Goal: Information Seeking & Learning: Learn about a topic

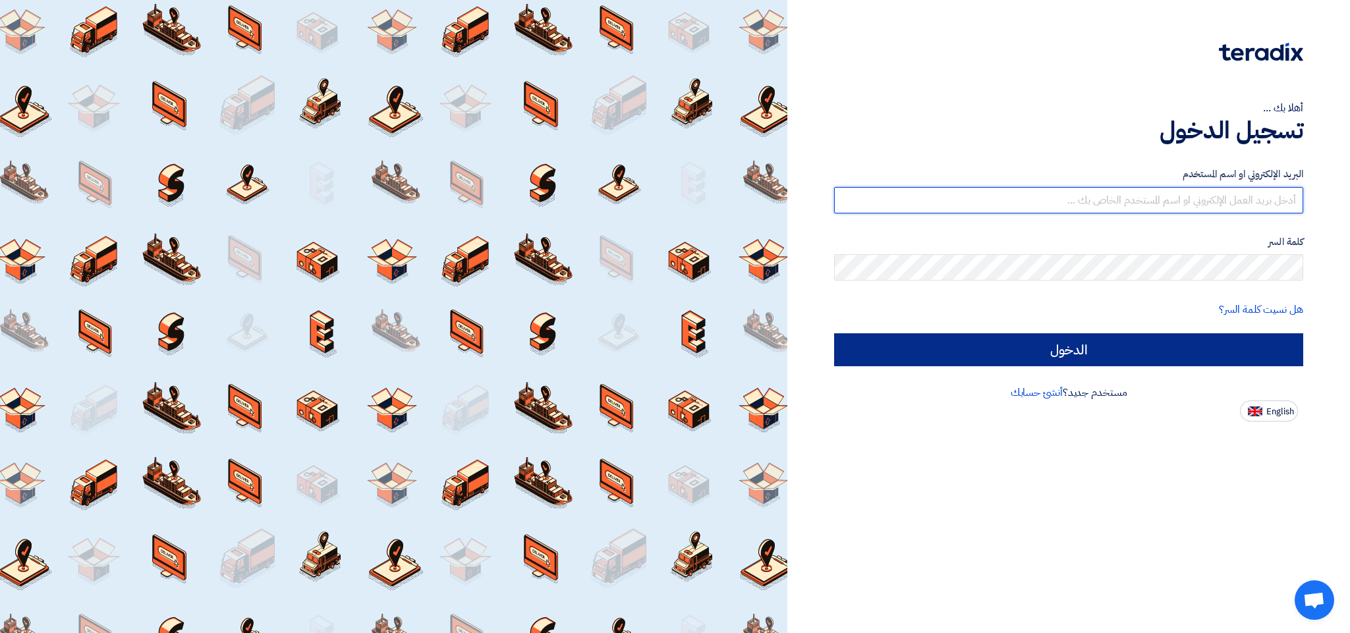
type input "[EMAIL_ADDRESS][DOMAIN_NAME]"
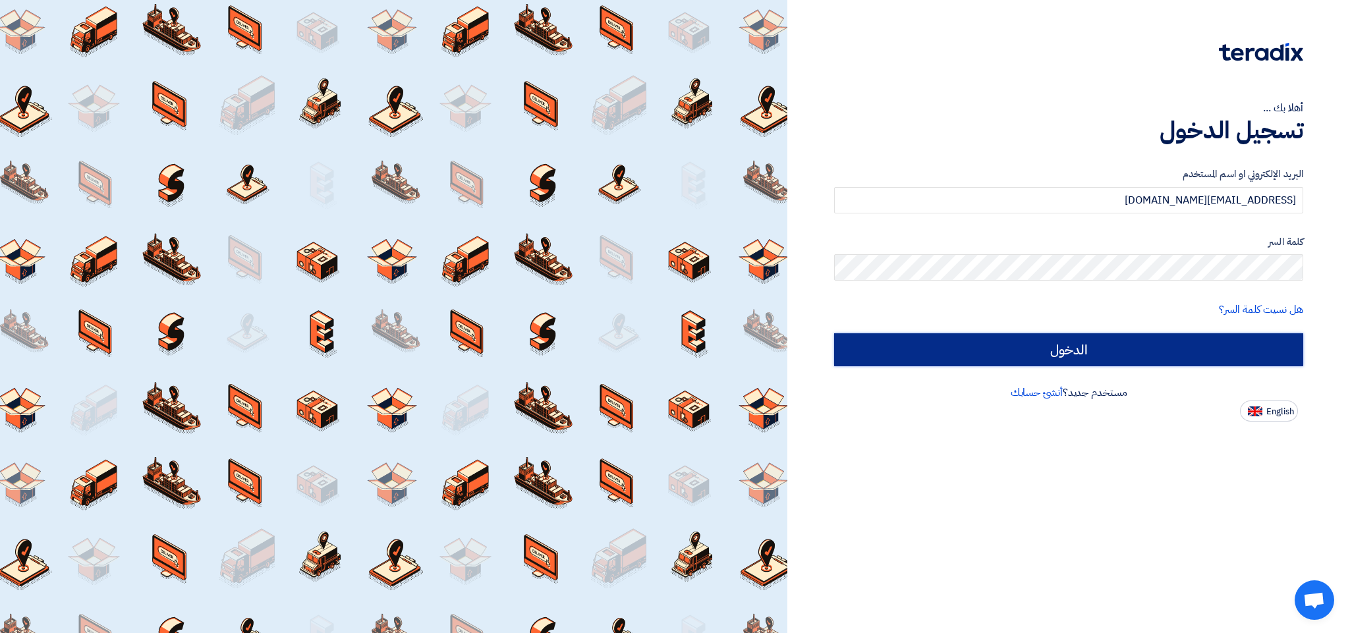
click at [1076, 354] on input "الدخول" at bounding box center [1068, 349] width 469 height 33
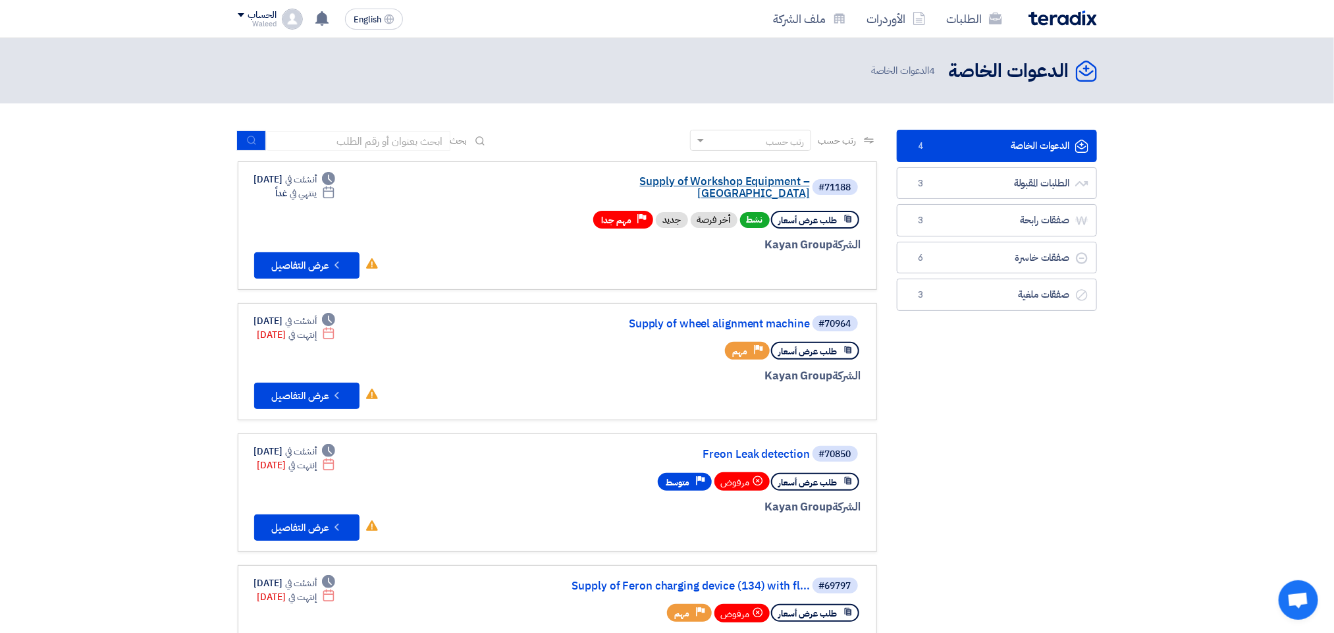
click at [696, 182] on link "Supply of Workshop Equipment – [GEOGRAPHIC_DATA]" at bounding box center [678, 188] width 263 height 24
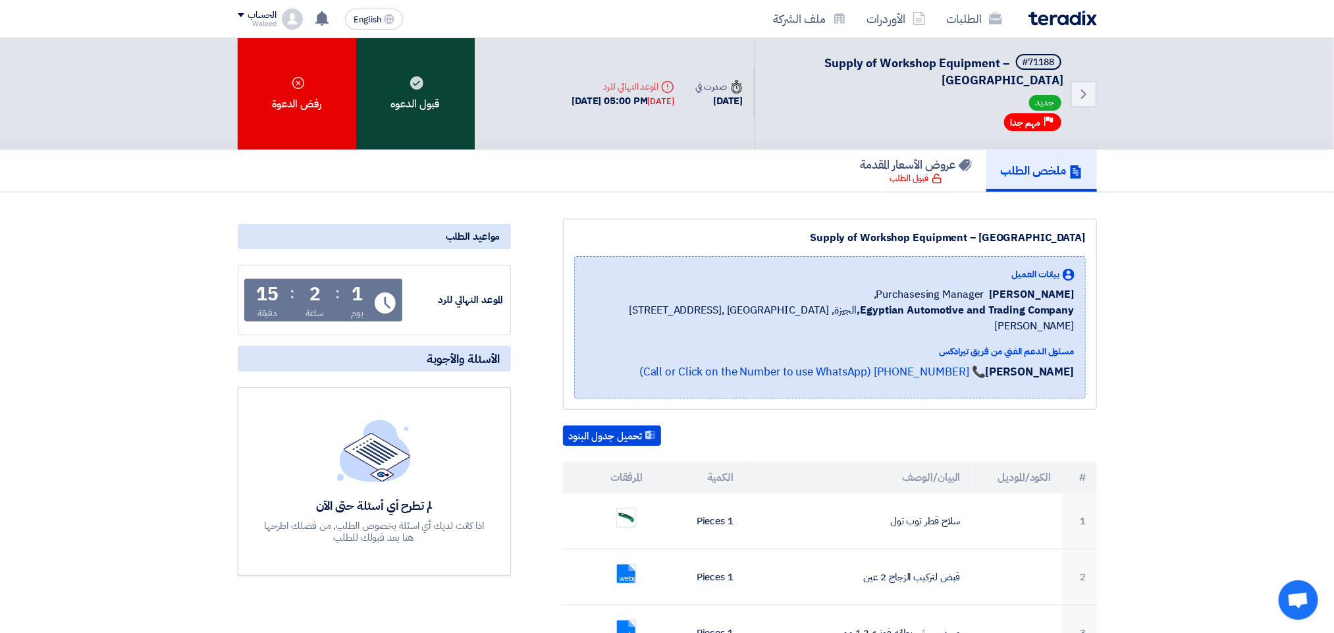
click at [423, 88] on div "قبول الدعوه" at bounding box center [415, 93] width 119 height 111
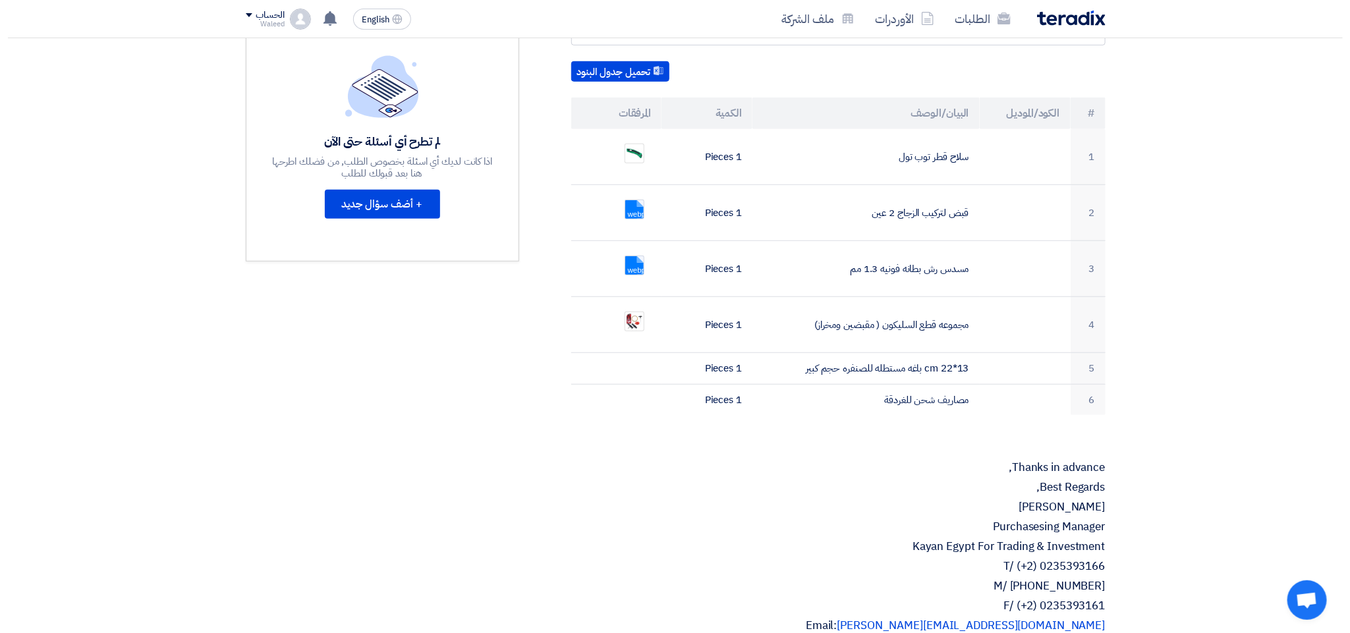
scroll to position [368, 0]
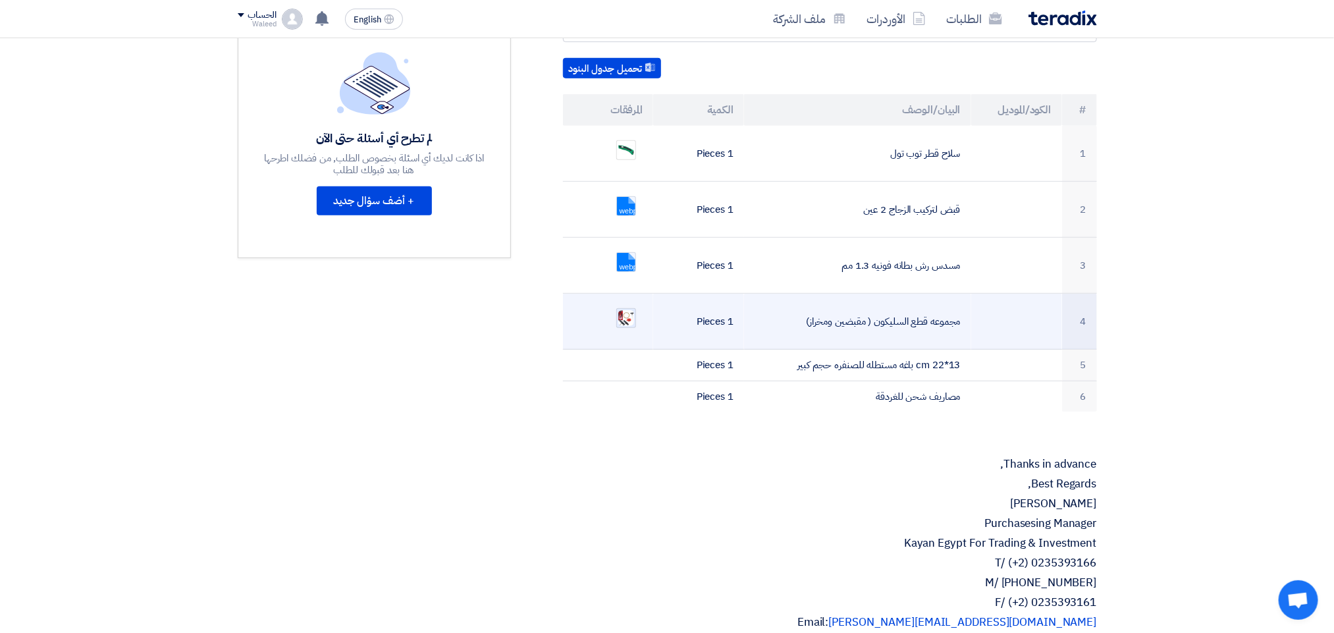
click at [626, 309] on img at bounding box center [626, 318] width 18 height 19
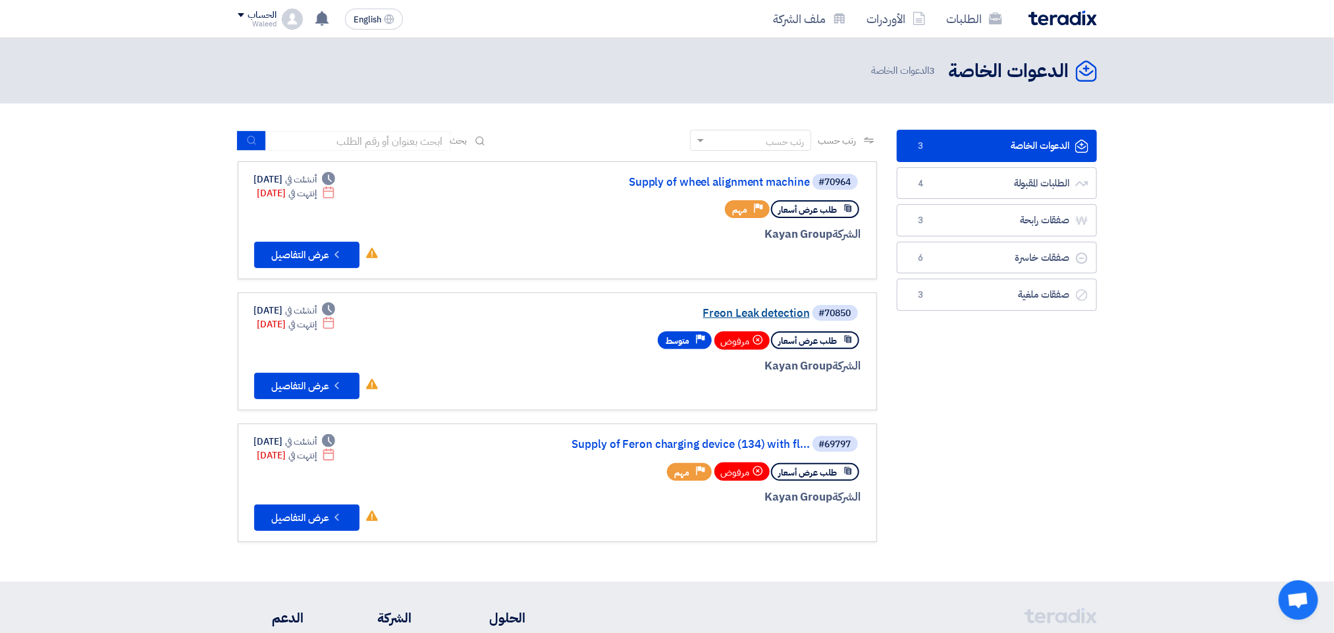
click at [745, 309] on link "Freon Leak detection" at bounding box center [678, 314] width 263 height 12
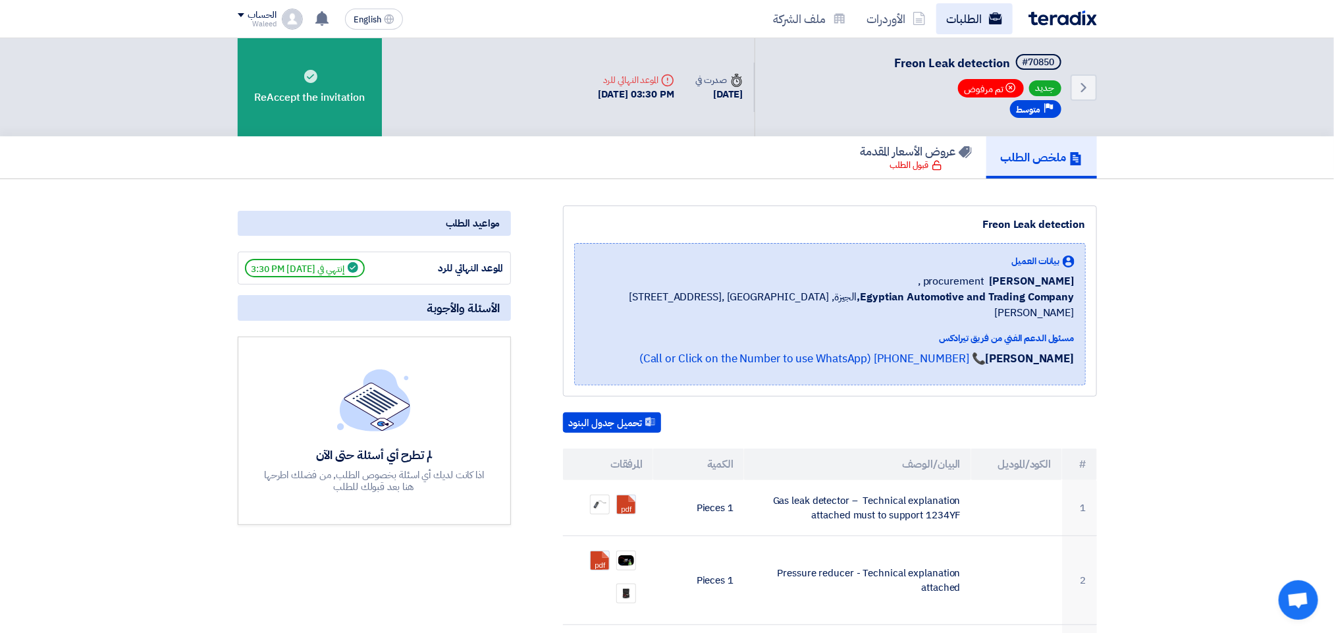
click at [965, 18] on link "الطلبات" at bounding box center [975, 18] width 76 height 31
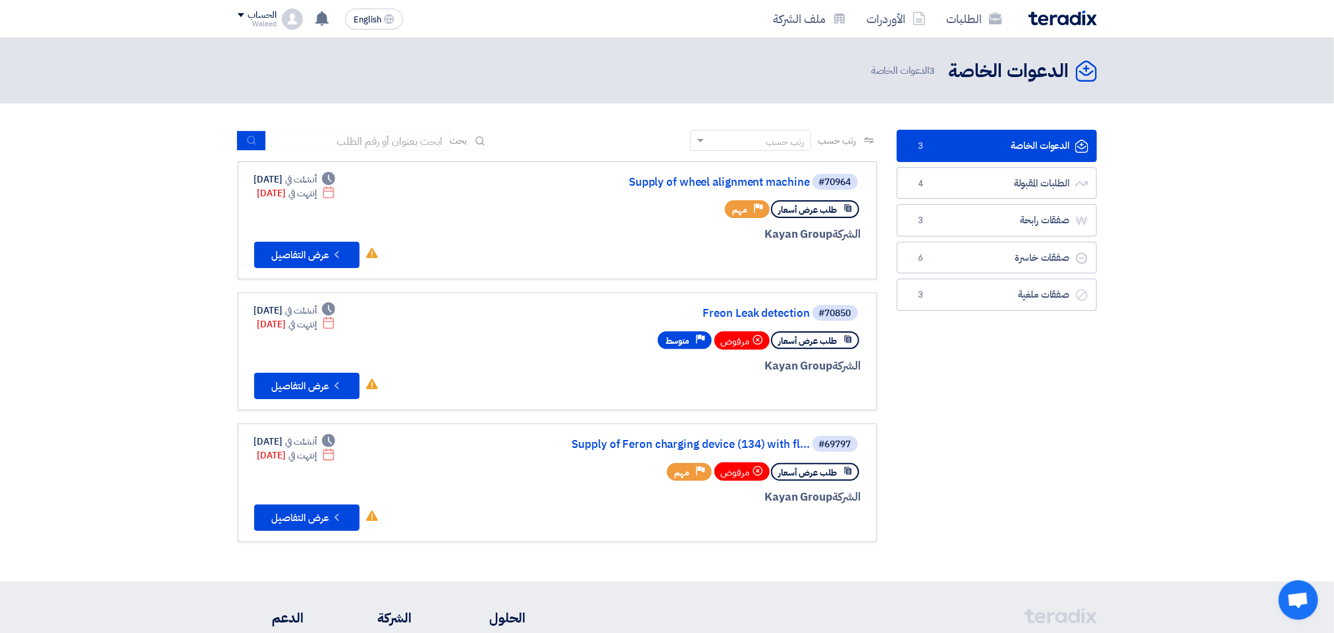
click at [990, 143] on link "الدعوات الخاصة الدعوات الخاصة 3" at bounding box center [997, 146] width 200 height 32
click at [705, 178] on link "Supply of wheel alignment machine" at bounding box center [678, 183] width 263 height 12
click at [769, 308] on link "Freon Leak detection" at bounding box center [678, 314] width 263 height 12
click at [937, 190] on link "الطلبات المقبولة الطلبات المقبولة 4" at bounding box center [997, 183] width 200 height 32
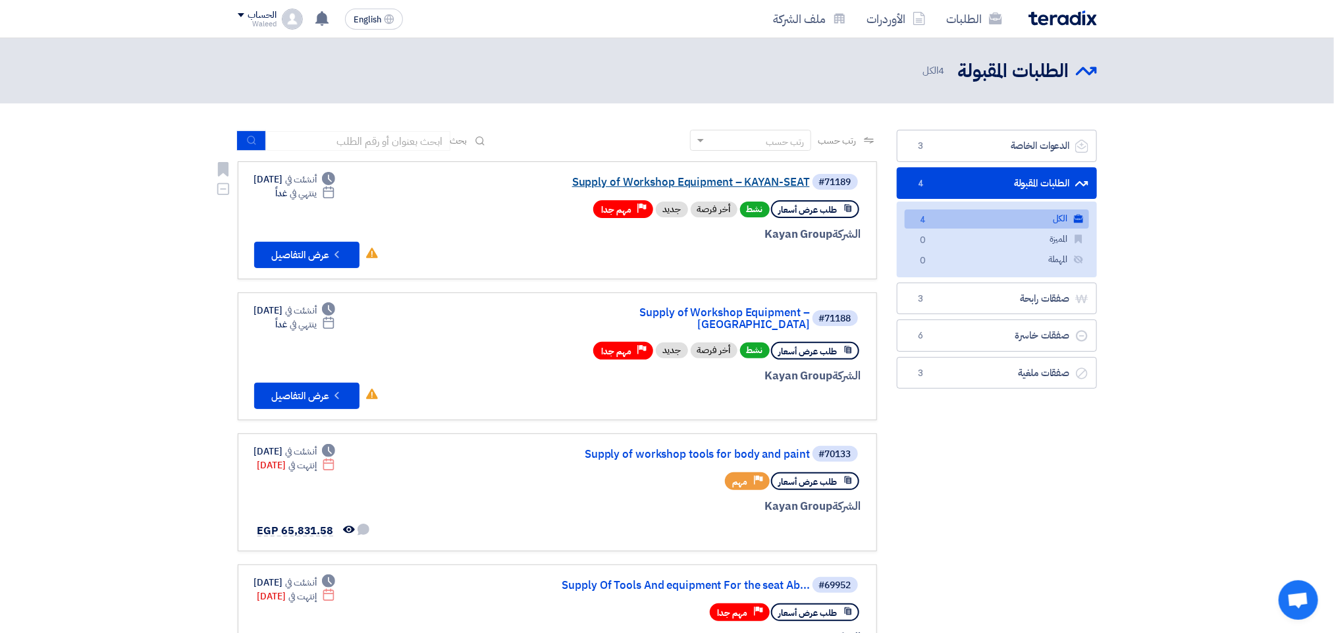
click at [678, 177] on link "Supply of Workshop Equipment – KAYAN-SEAT" at bounding box center [678, 183] width 263 height 12
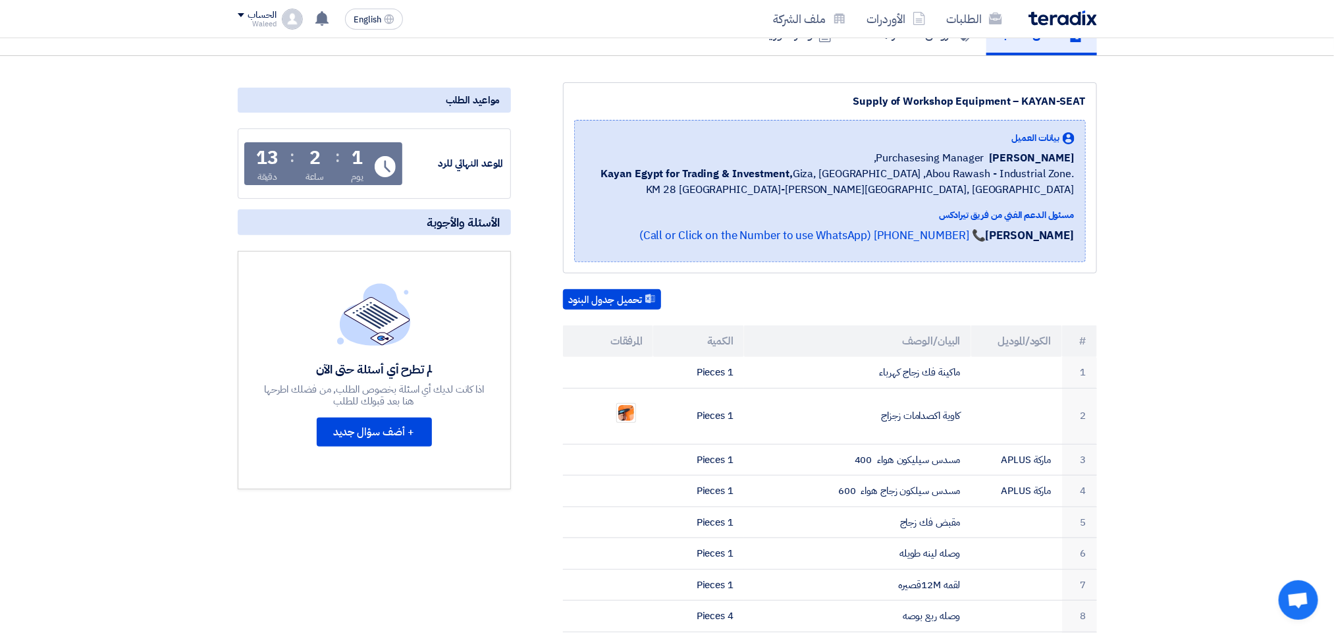
scroll to position [133, 0]
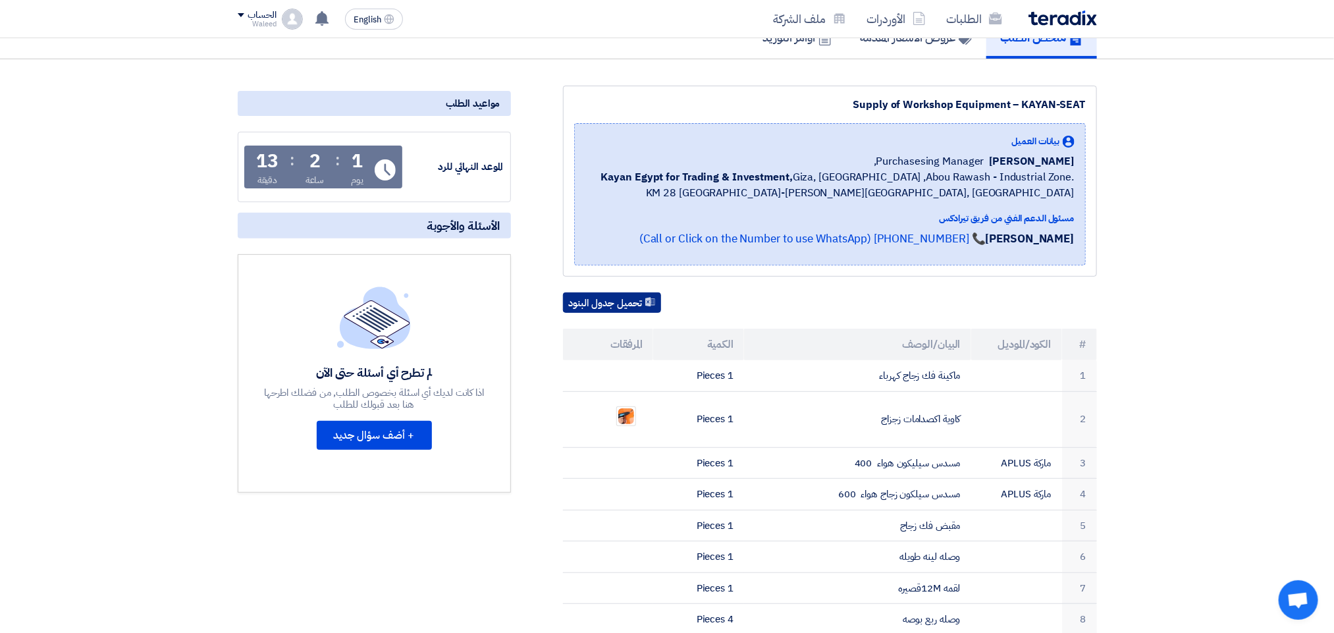
click at [609, 301] on button "تحميل جدول البنود" at bounding box center [612, 302] width 98 height 21
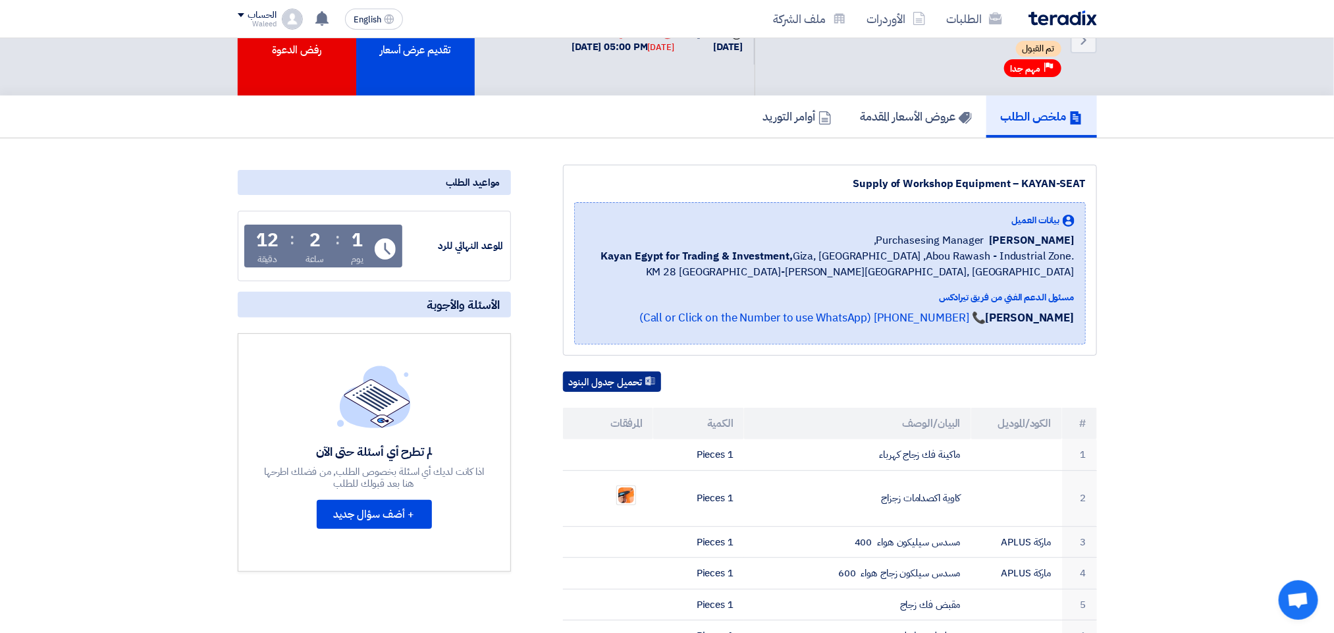
scroll to position [0, 0]
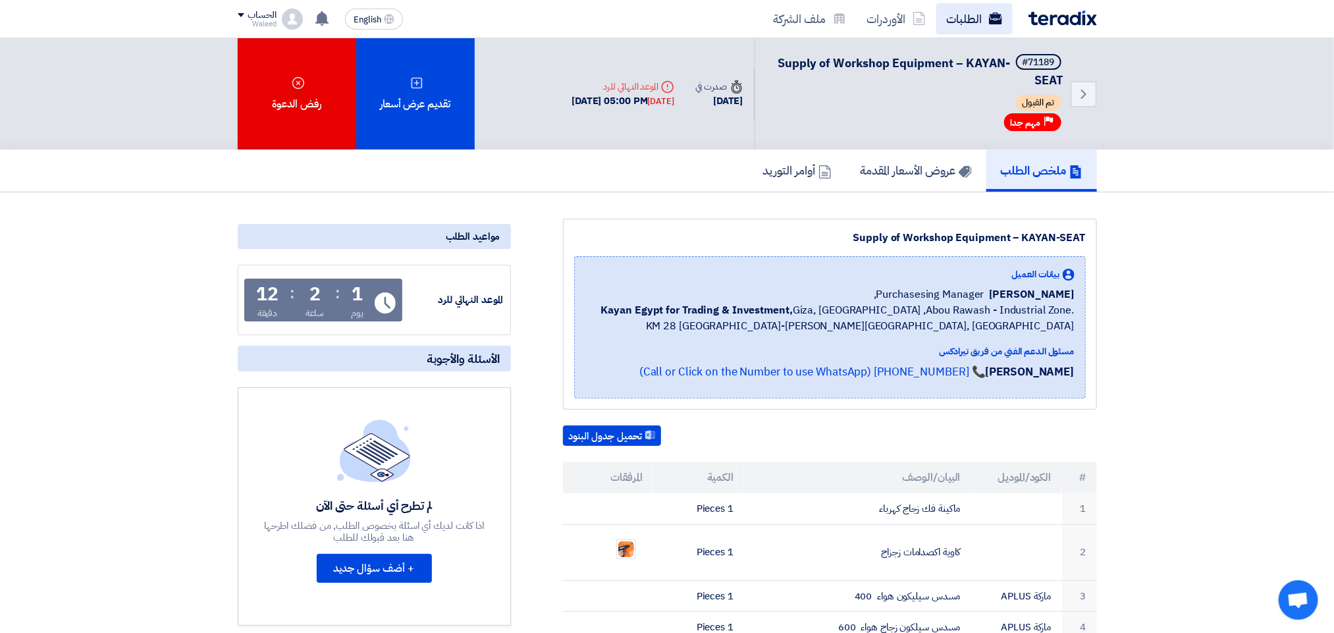
click at [971, 16] on link "الطلبات" at bounding box center [975, 18] width 76 height 31
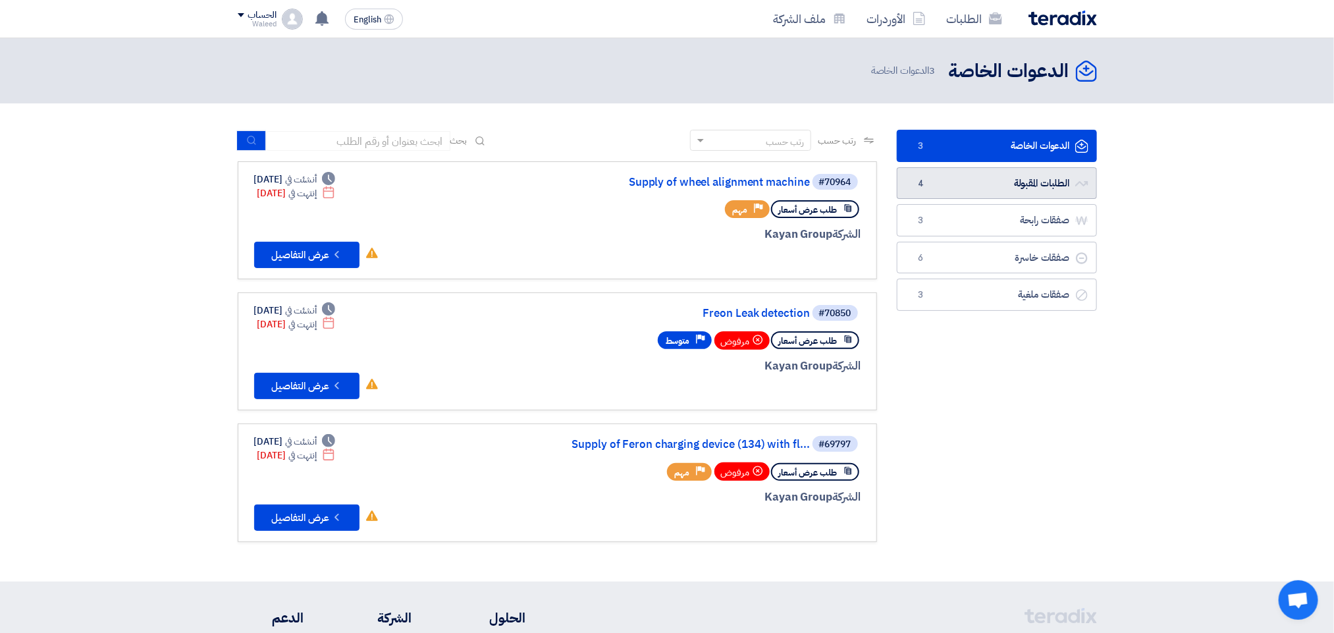
click at [978, 186] on link "الطلبات المقبولة الطلبات المقبولة 4" at bounding box center [997, 183] width 200 height 32
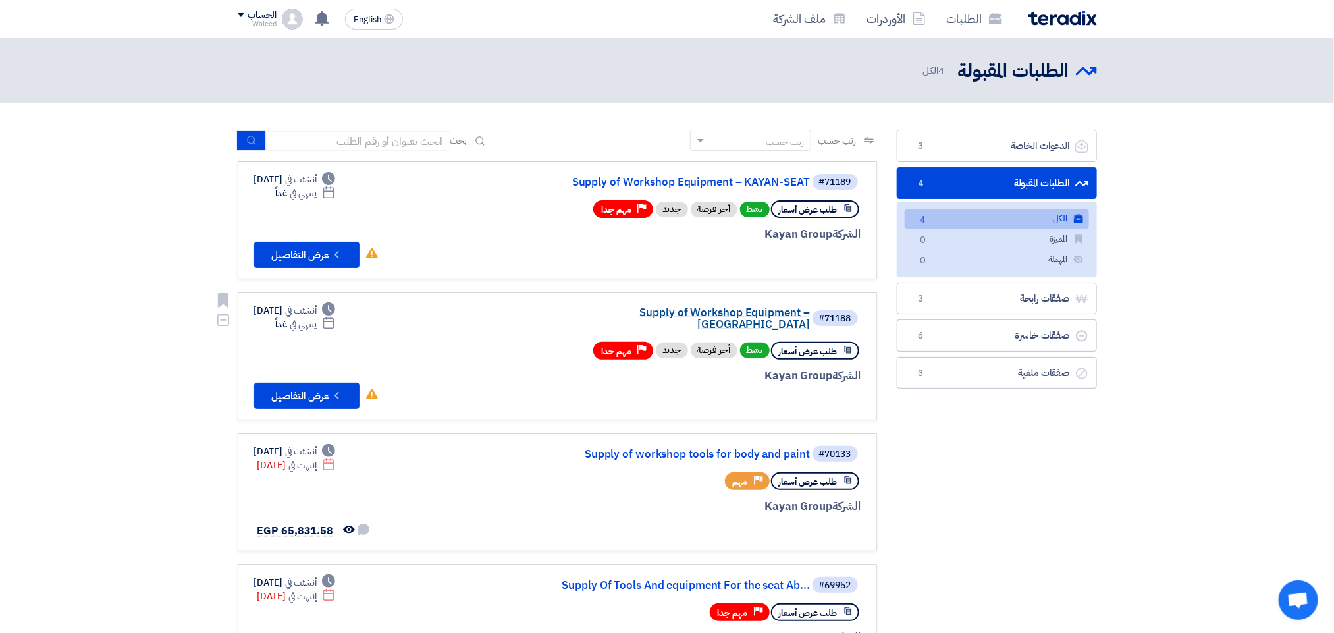
click at [715, 312] on link "Supply of Workshop Equipment – [GEOGRAPHIC_DATA]" at bounding box center [678, 319] width 263 height 24
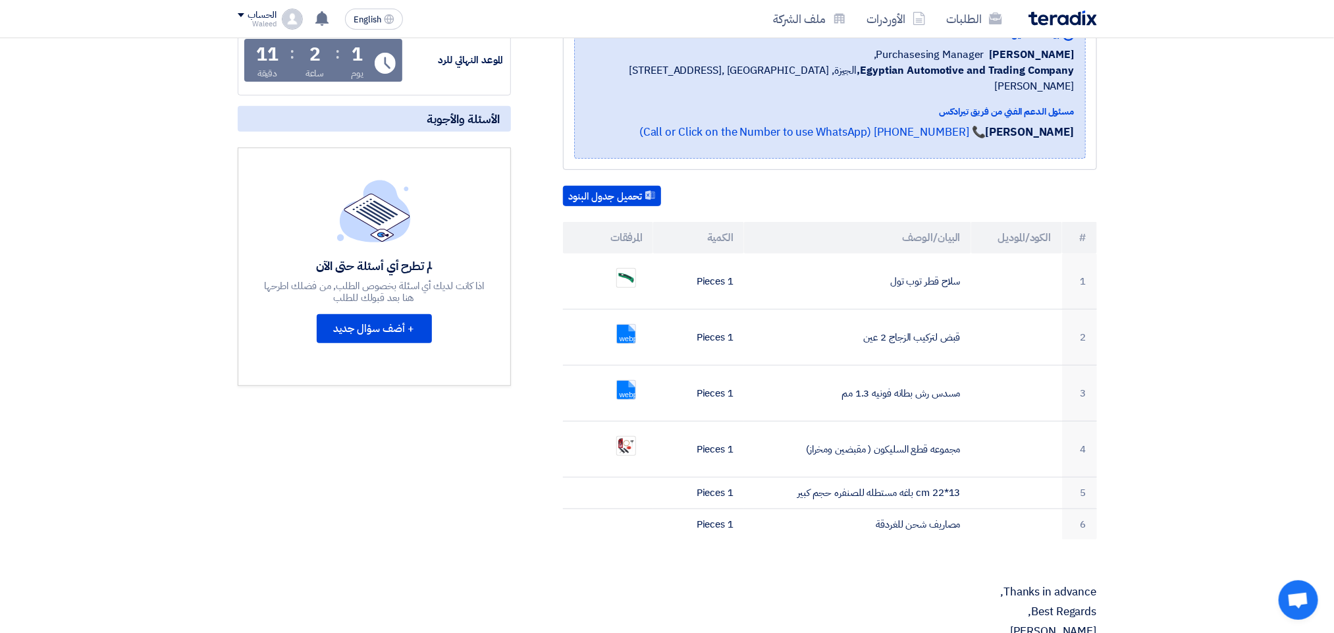
scroll to position [249, 0]
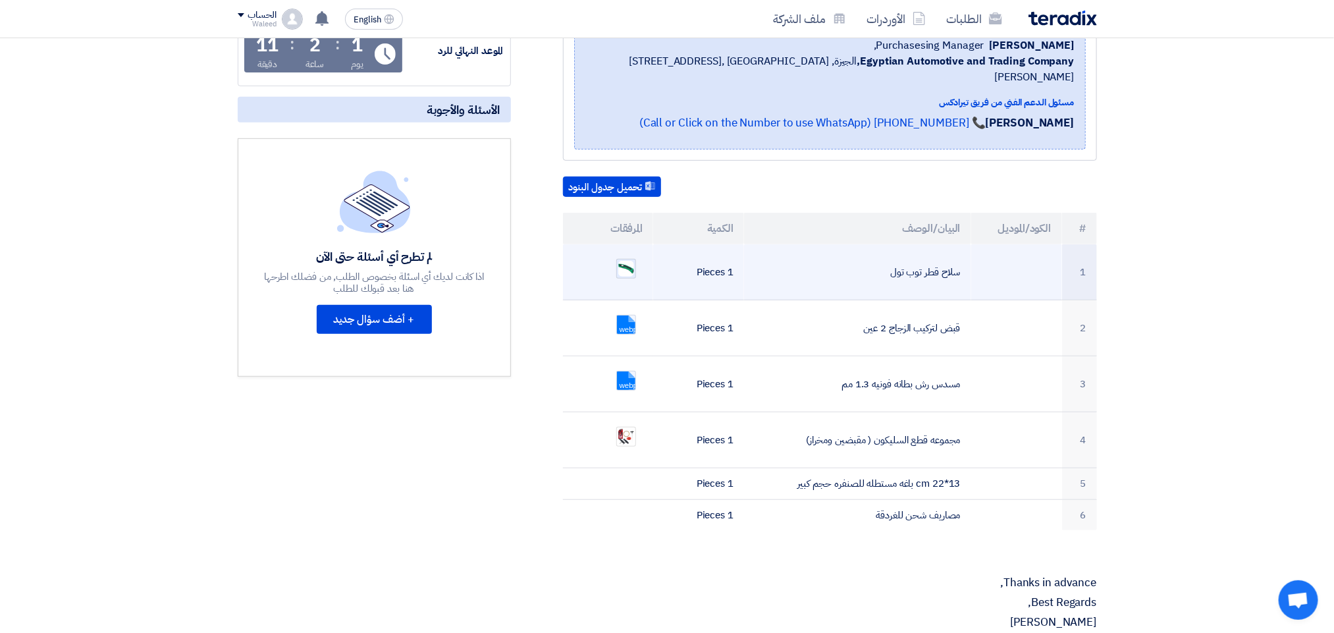
click at [625, 259] on img at bounding box center [626, 268] width 18 height 18
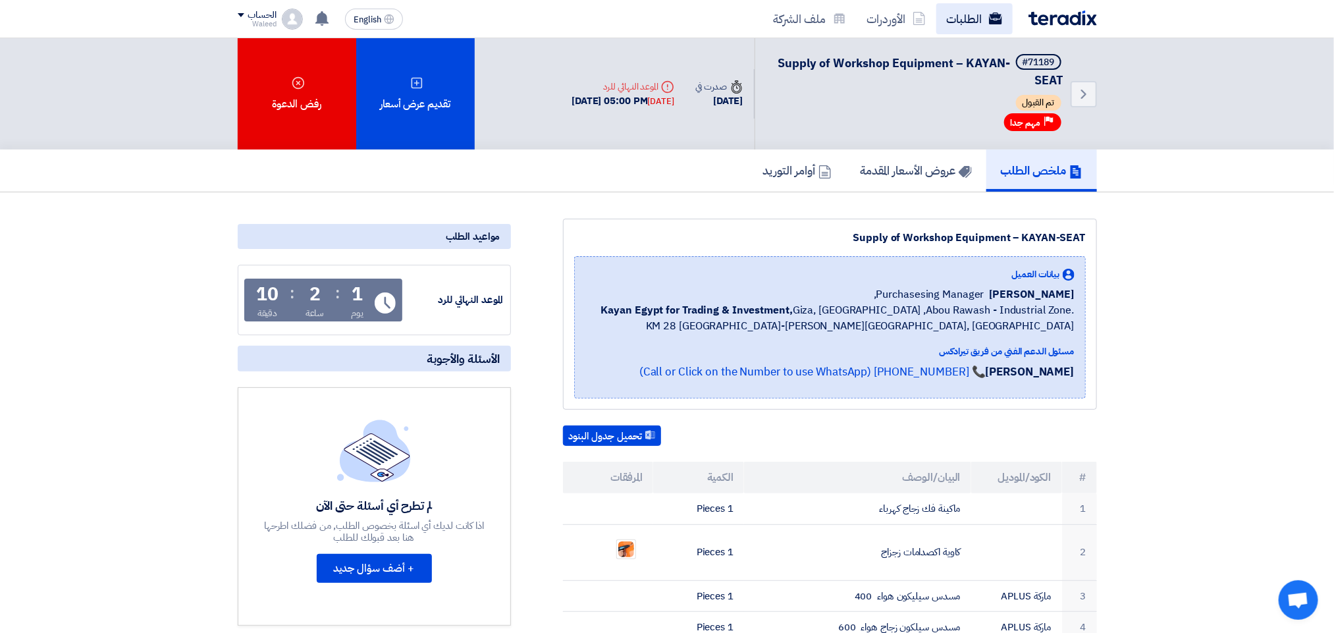
click at [963, 14] on link "الطلبات" at bounding box center [975, 18] width 76 height 31
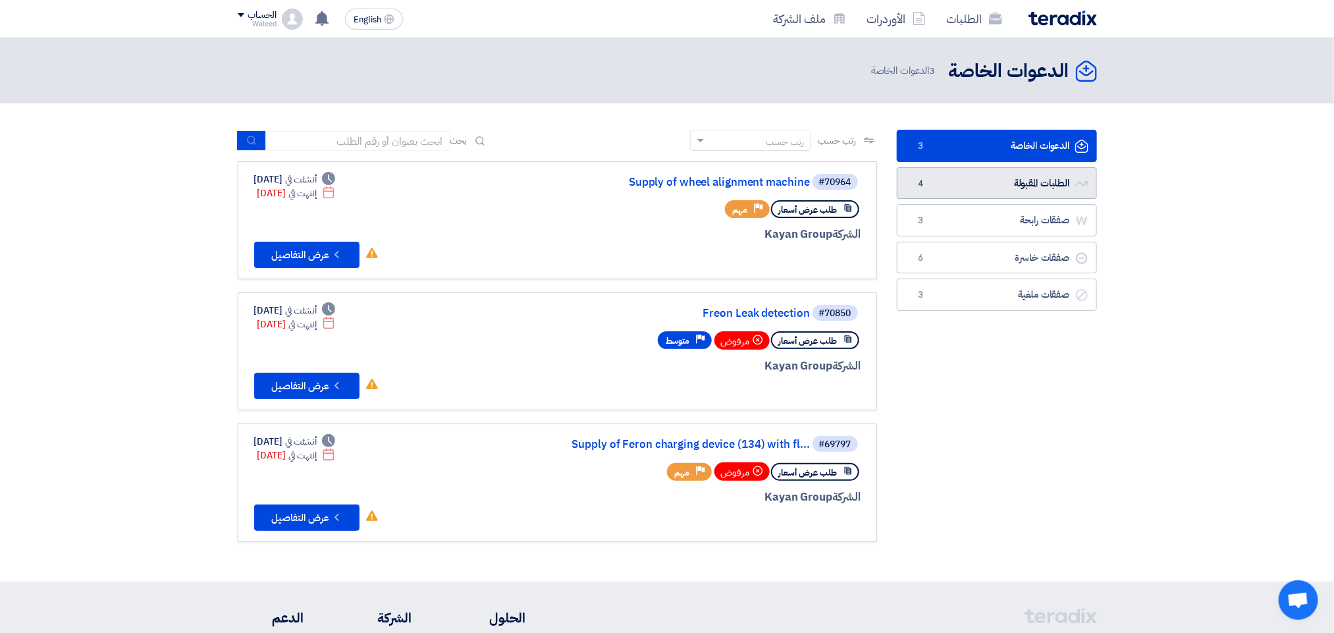
click at [937, 188] on link "الطلبات المقبولة الطلبات المقبولة 4" at bounding box center [997, 183] width 200 height 32
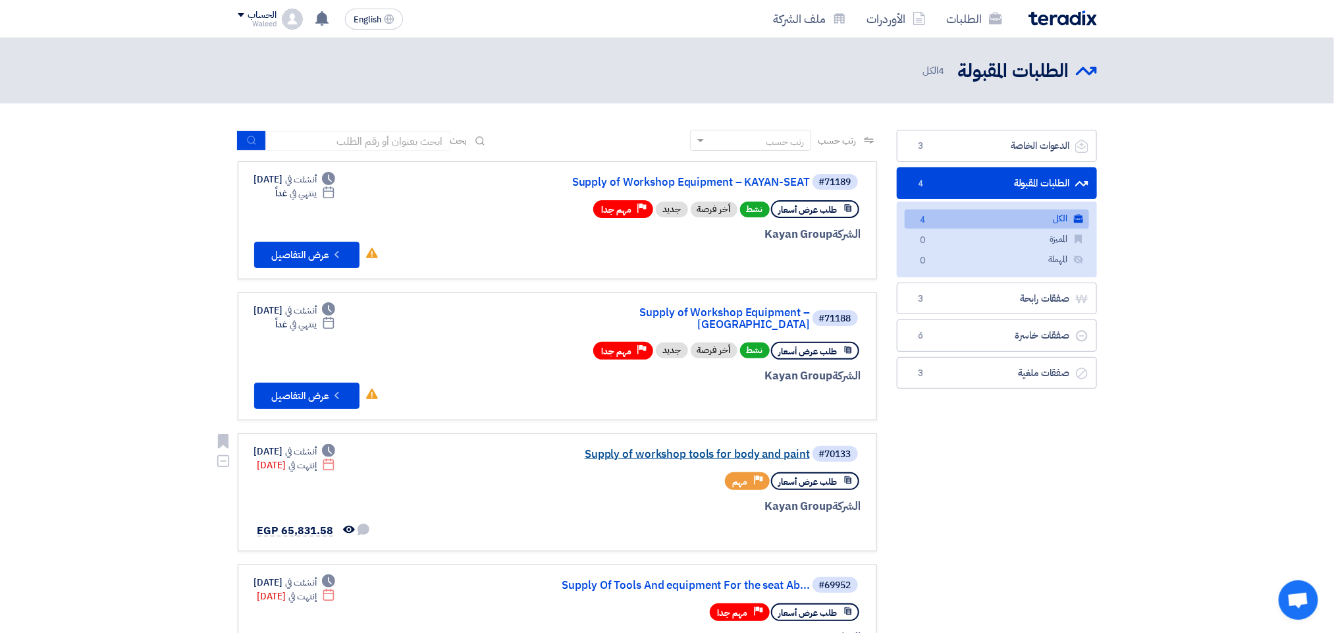
click at [694, 449] on link "Supply of workshop tools for body and paint" at bounding box center [678, 455] width 263 height 12
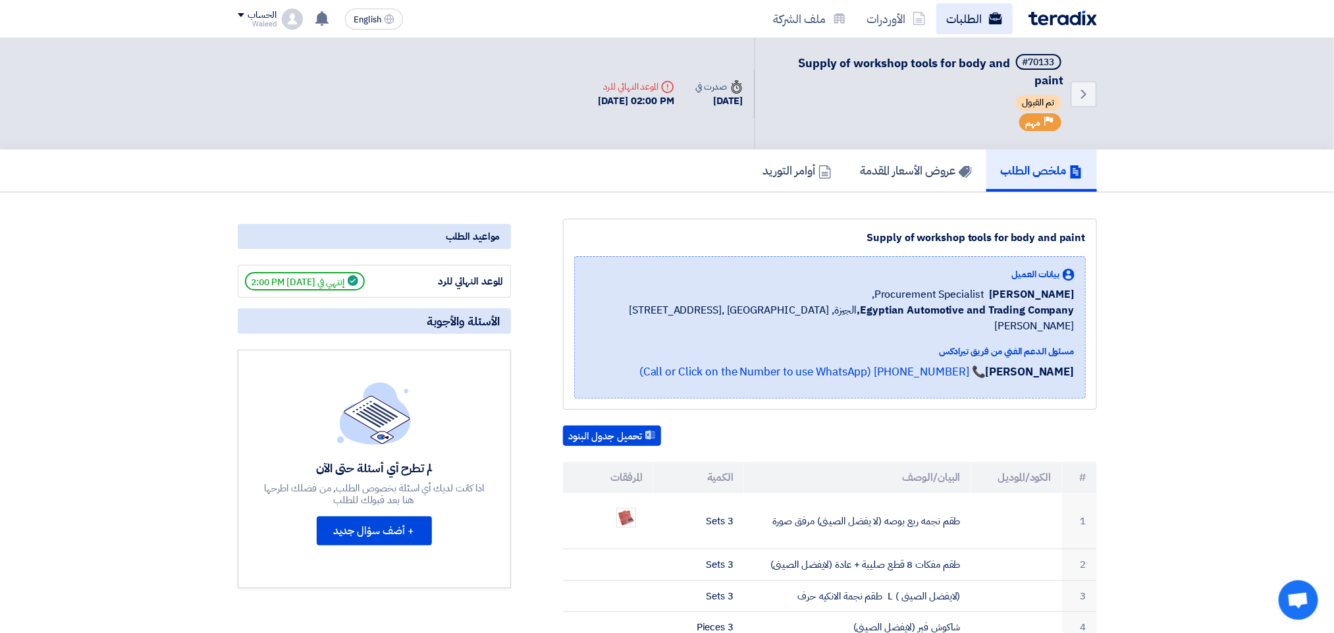
click at [959, 20] on link "الطلبات" at bounding box center [975, 18] width 76 height 31
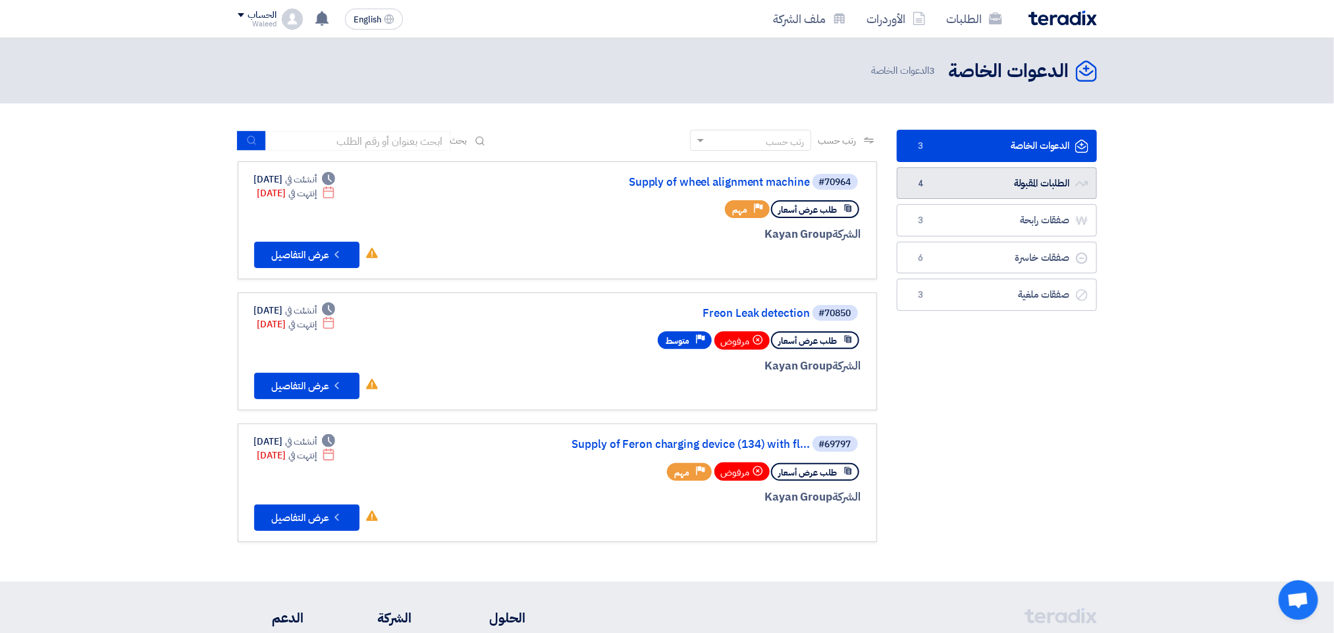
click at [988, 180] on link "الطلبات المقبولة الطلبات المقبولة 4" at bounding box center [997, 183] width 200 height 32
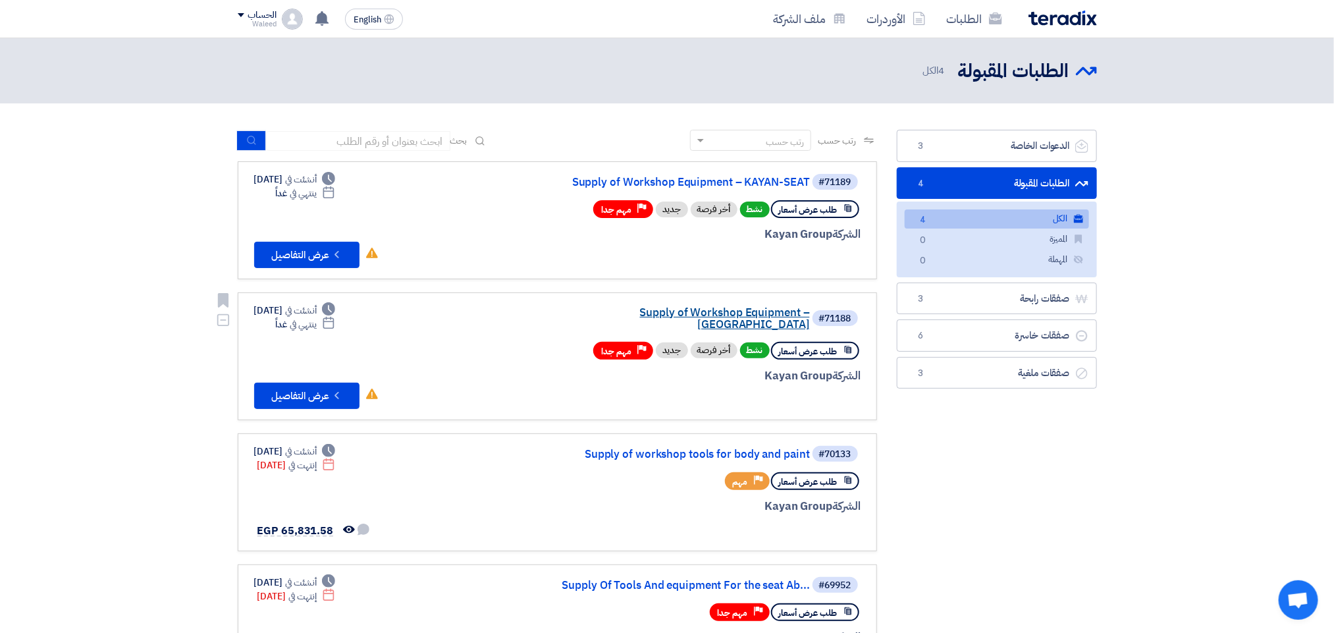
click at [724, 314] on link "Supply of Workshop Equipment – [GEOGRAPHIC_DATA]" at bounding box center [678, 319] width 263 height 24
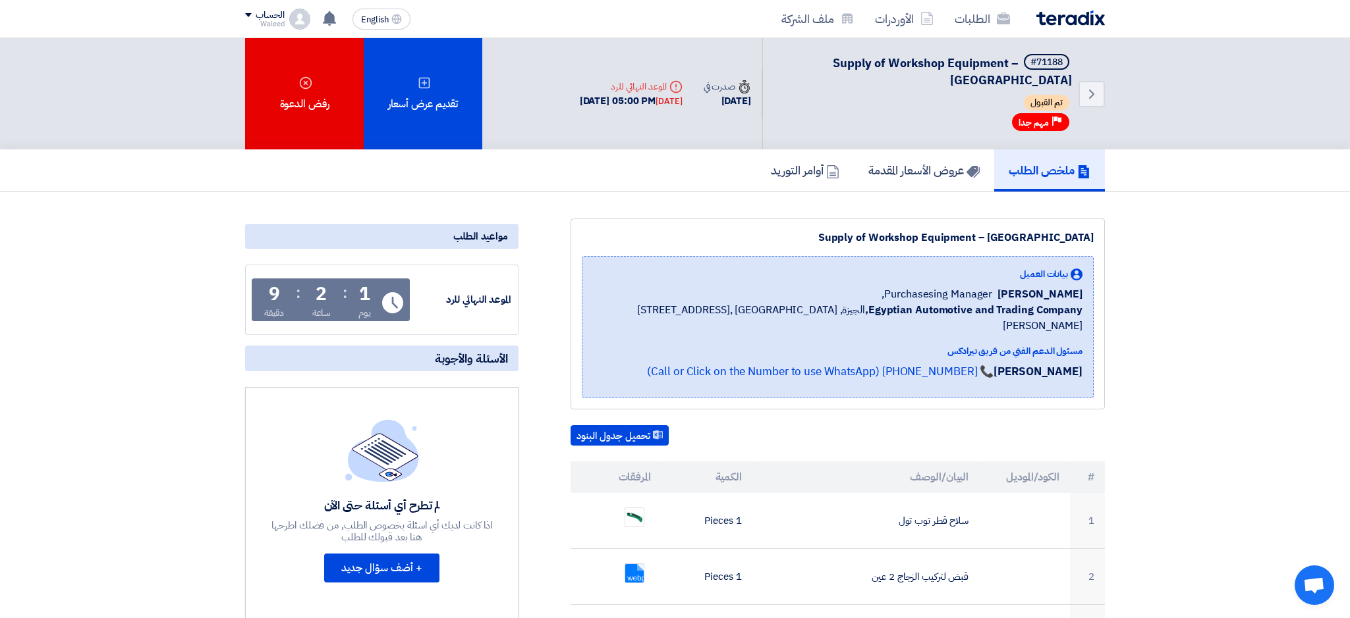
click at [724, 314] on span "Egyptian Automotive and Trading Company, [GEOGRAPHIC_DATA], [GEOGRAPHIC_DATA] ,…" at bounding box center [837, 318] width 489 height 32
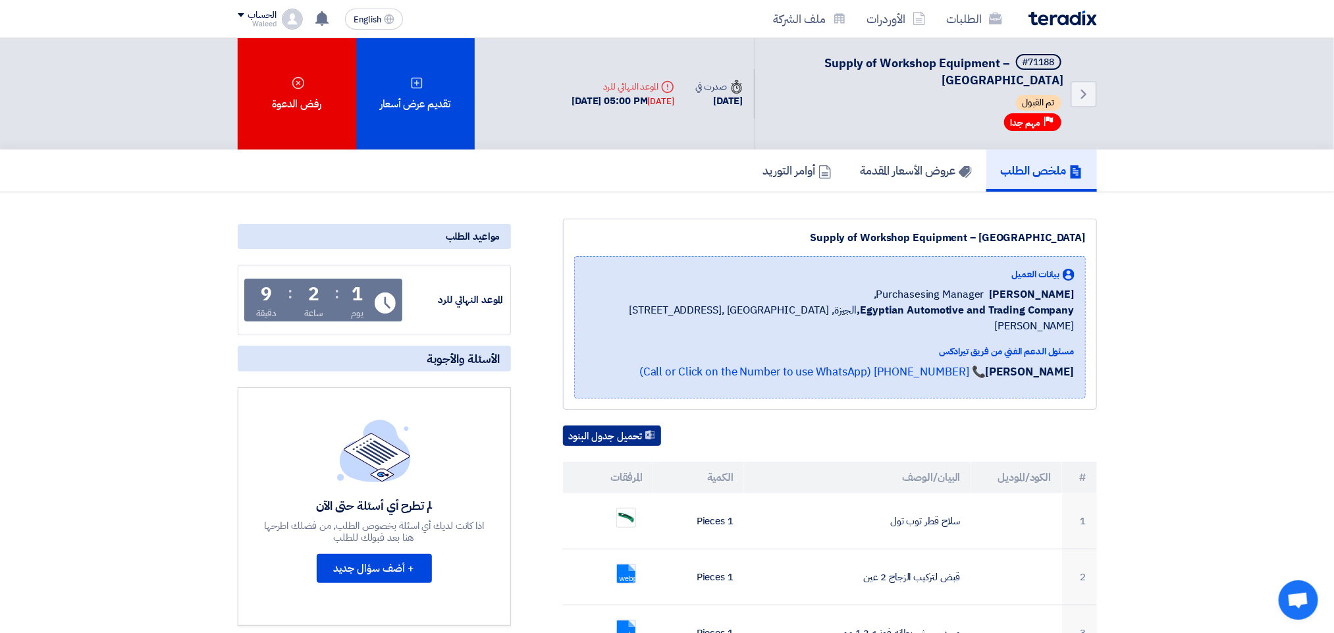
click at [601, 425] on button "تحميل جدول البنود" at bounding box center [612, 435] width 98 height 21
